Goal: Task Accomplishment & Management: Use online tool/utility

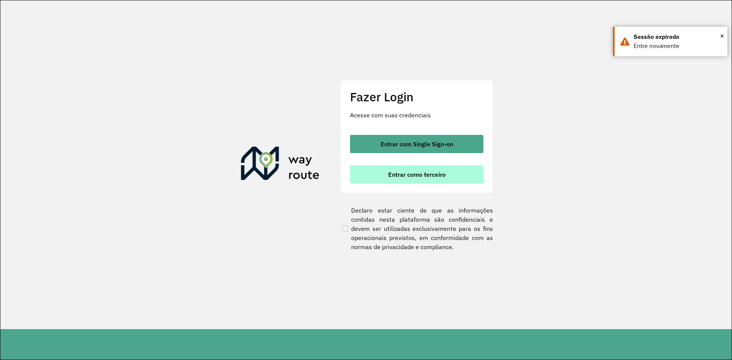
click at [447, 177] on button "Entrar como terceiro" at bounding box center [417, 175] width 134 height 18
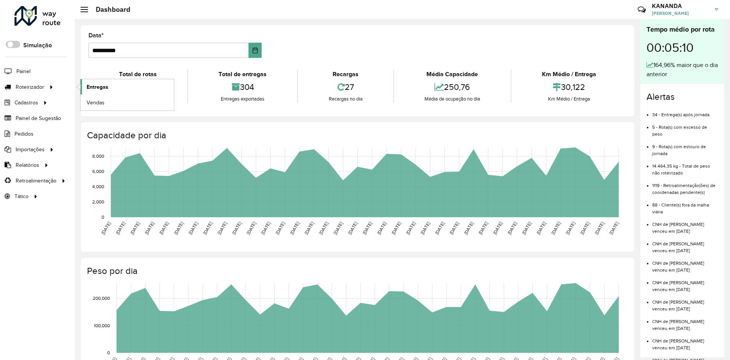
click at [92, 87] on span "Entregas" at bounding box center [98, 87] width 22 height 8
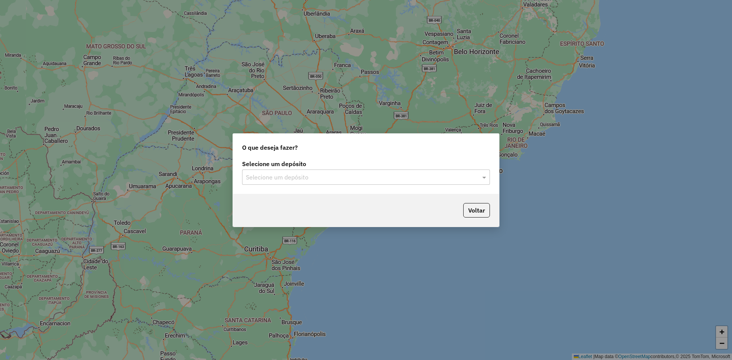
click at [400, 175] on input "text" at bounding box center [358, 177] width 225 height 9
click at [393, 203] on div "RONDOBIER" at bounding box center [366, 199] width 247 height 13
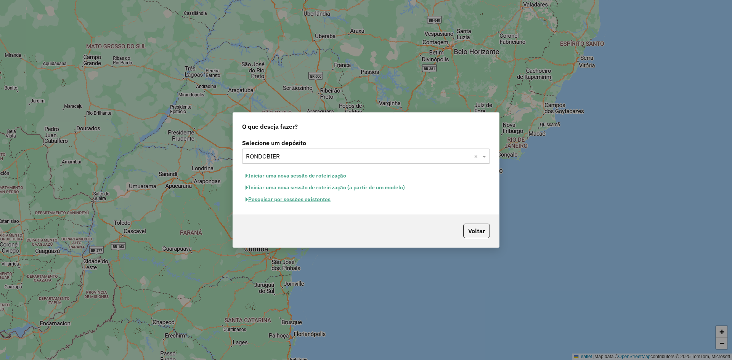
click at [326, 203] on button "Pesquisar por sessões existentes" at bounding box center [288, 200] width 92 height 12
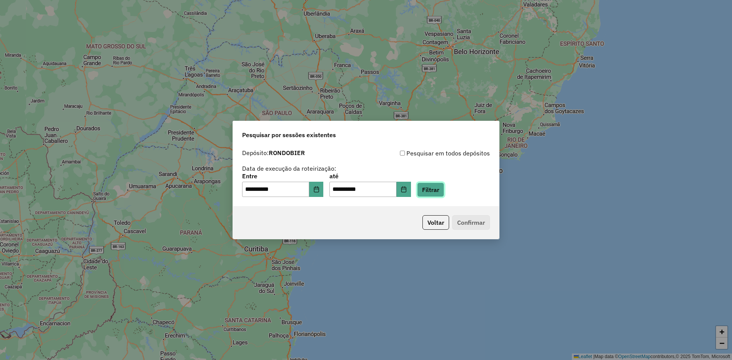
click at [441, 191] on button "Filtrar" at bounding box center [430, 190] width 27 height 14
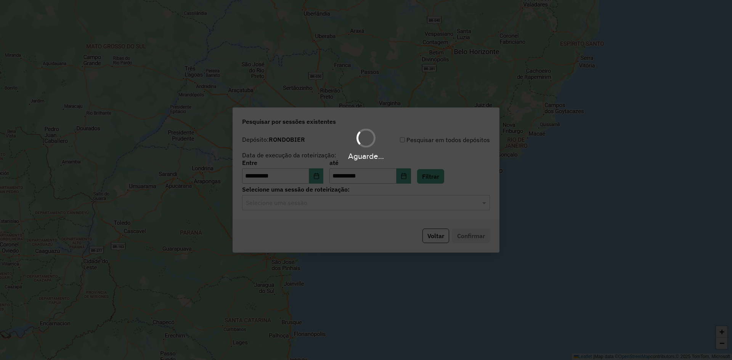
click at [363, 203] on div "Aguarde..." at bounding box center [366, 180] width 732 height 360
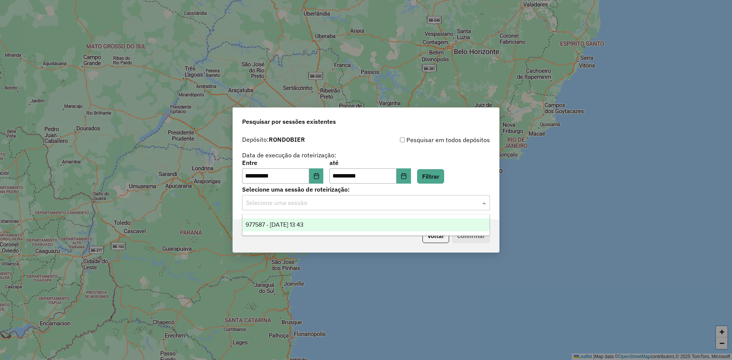
click at [366, 207] on input "text" at bounding box center [358, 203] width 225 height 9
click at [356, 223] on div "977587 - 11/08/2025 13:43" at bounding box center [366, 225] width 247 height 13
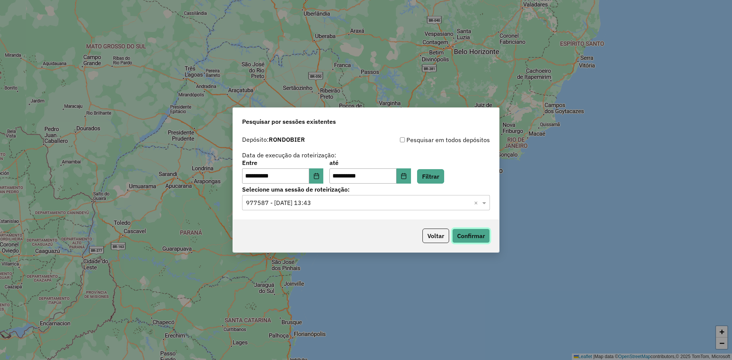
click at [483, 235] on button "Confirmar" at bounding box center [471, 236] width 38 height 14
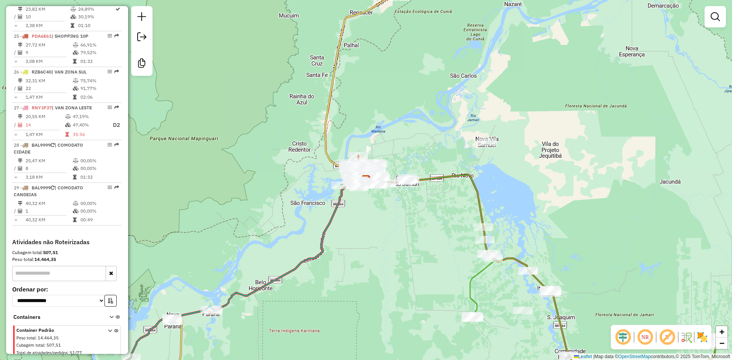
scroll to position [1208, 0]
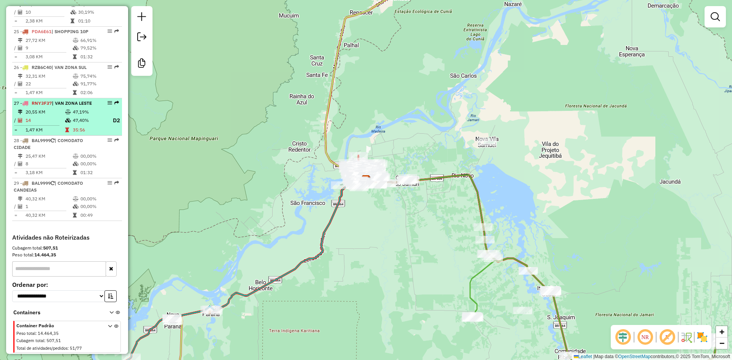
click at [54, 109] on td "20,55 KM" at bounding box center [45, 112] width 40 height 8
select select "**********"
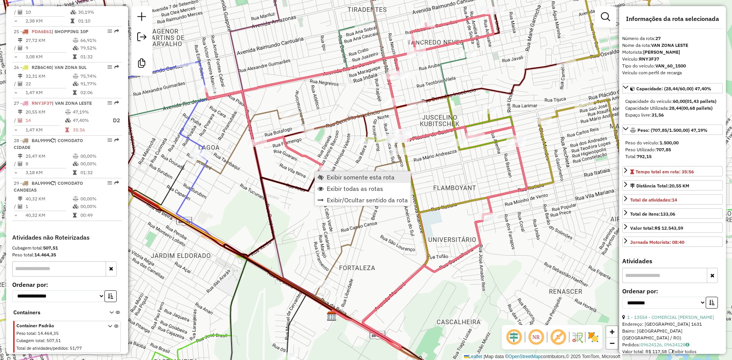
click at [349, 177] on span "Exibir somente esta rota" at bounding box center [361, 177] width 68 height 6
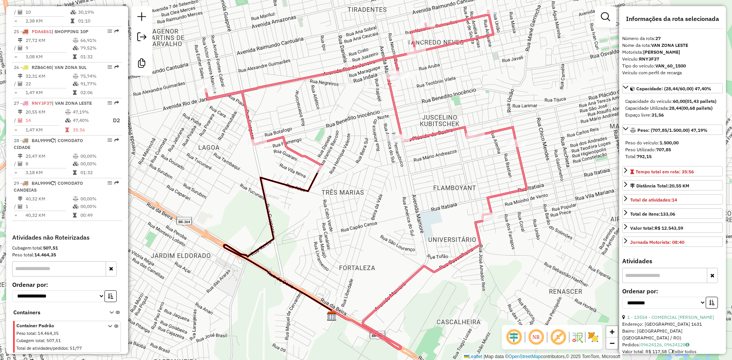
click at [298, 154] on icon at bounding box center [367, 113] width 322 height 204
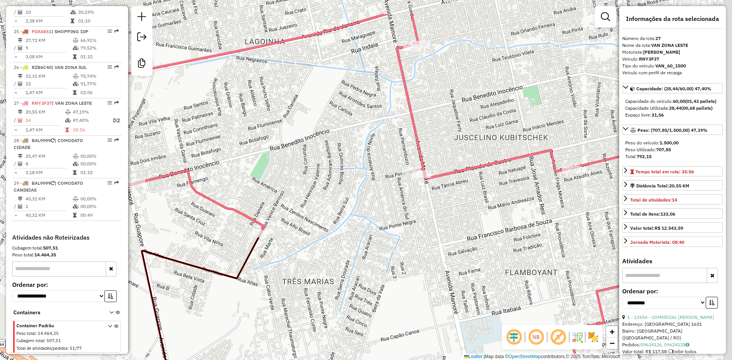
drag, startPoint x: 457, startPoint y: 107, endPoint x: 341, endPoint y: 156, distance: 126.0
click at [369, 161] on div "Janela de atendimento Grade de atendimento Capacidade Transportadoras Veículos …" at bounding box center [366, 180] width 732 height 360
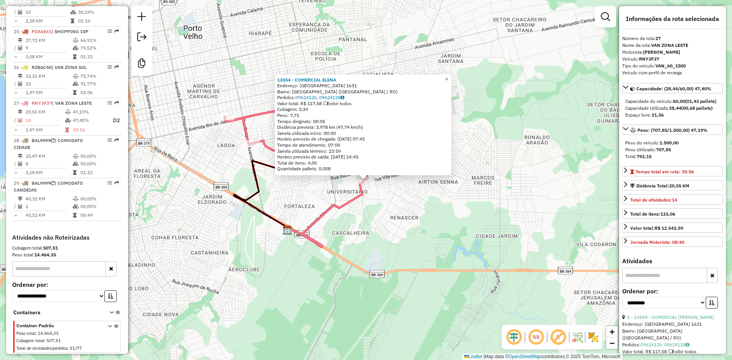
click at [391, 207] on div "13554 - COMERCIAL [PERSON_NAME]: UNIAO 1631 Bairro: [GEOGRAPHIC_DATA] ([GEOGRAP…" at bounding box center [366, 180] width 732 height 360
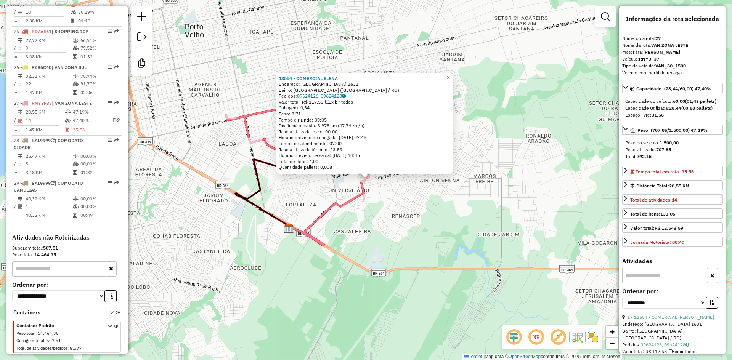
click at [392, 226] on div "13554 - COMERCIAL [PERSON_NAME]: UNIAO 1631 Bairro: [GEOGRAPHIC_DATA] ([GEOGRAP…" at bounding box center [366, 180] width 732 height 360
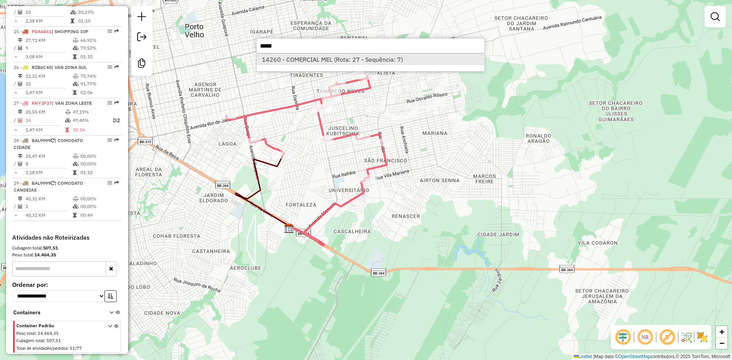
type input "*****"
click at [415, 60] on li "14260 - COMERCIAL MEL (Rota: 27 - Sequência: 7)" at bounding box center [371, 59] width 228 height 11
select select "**********"
